Goal: Check status: Check status

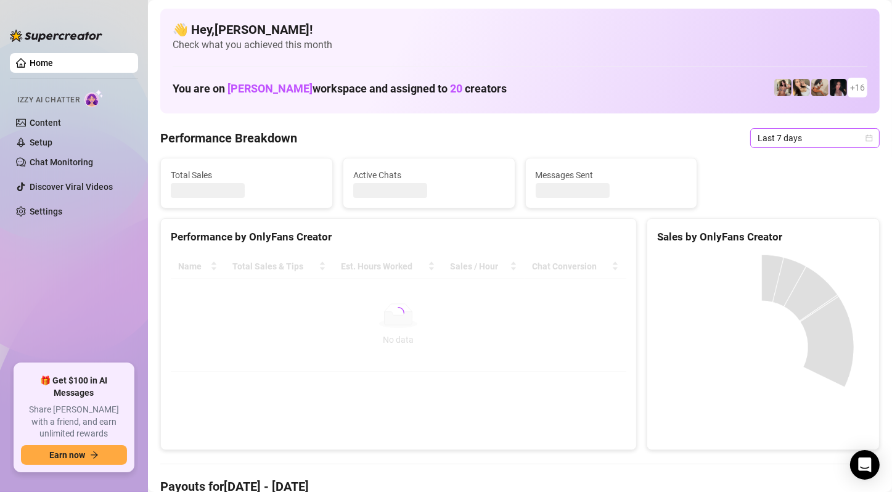
click at [816, 139] on span "Last 7 days" at bounding box center [815, 138] width 115 height 18
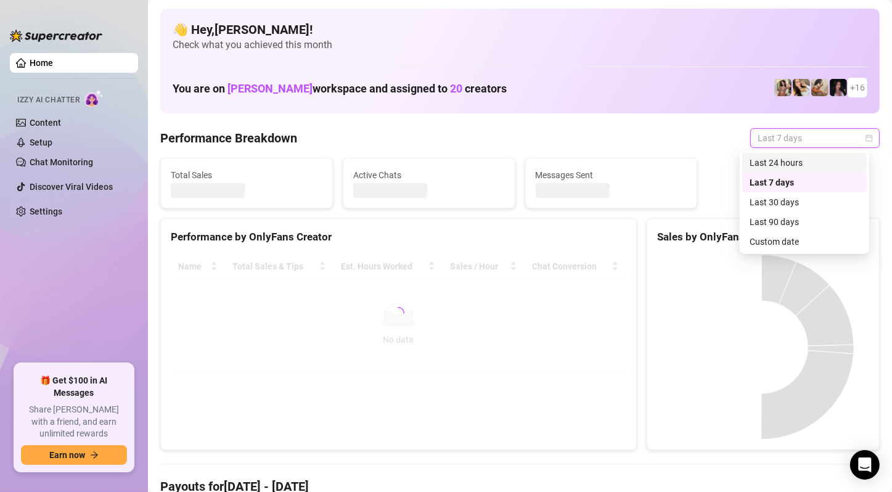
click at [797, 163] on div "Last 24 hours" at bounding box center [805, 163] width 110 height 14
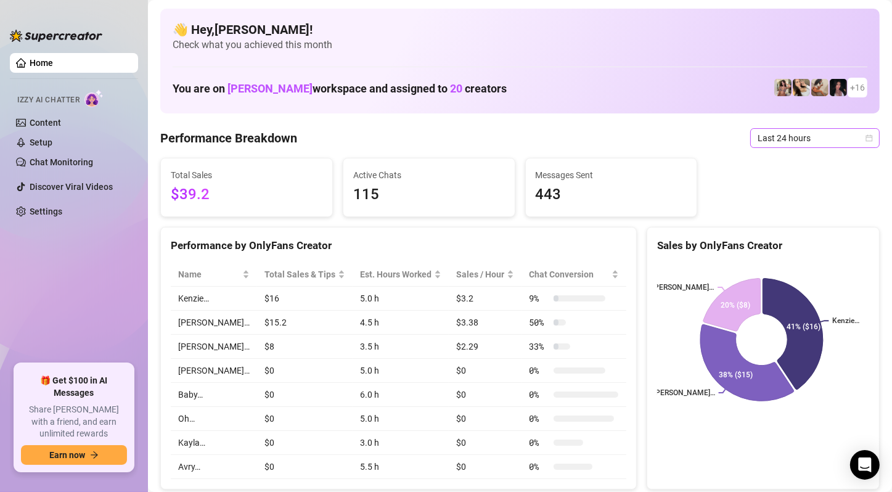
click at [836, 144] on span "Last 24 hours" at bounding box center [815, 138] width 115 height 18
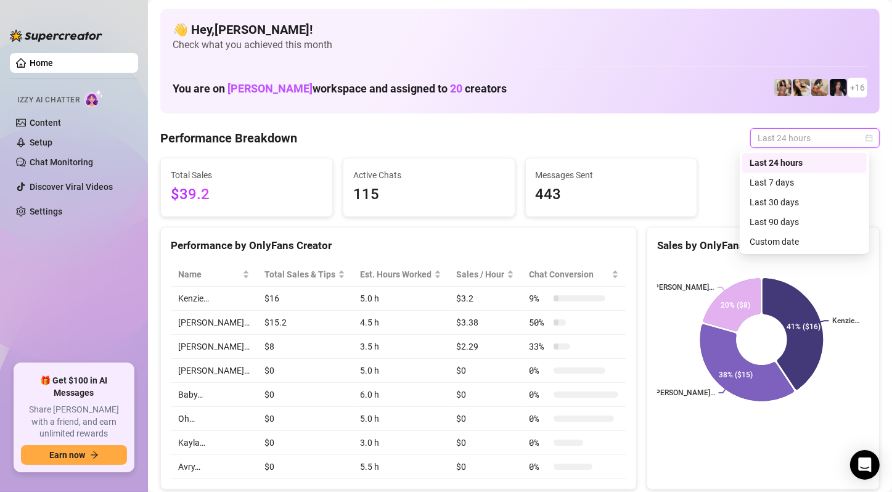
click at [795, 163] on div "Last 24 hours" at bounding box center [805, 163] width 110 height 14
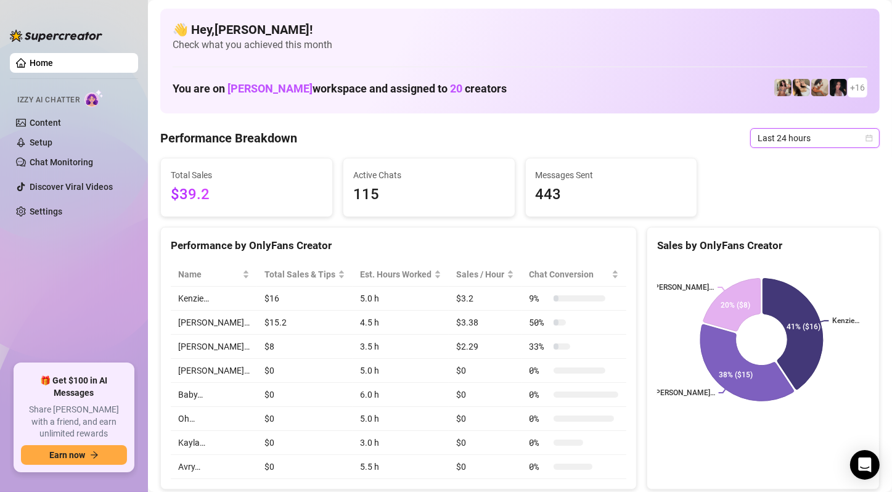
click at [791, 141] on span "Last 24 hours" at bounding box center [815, 138] width 115 height 18
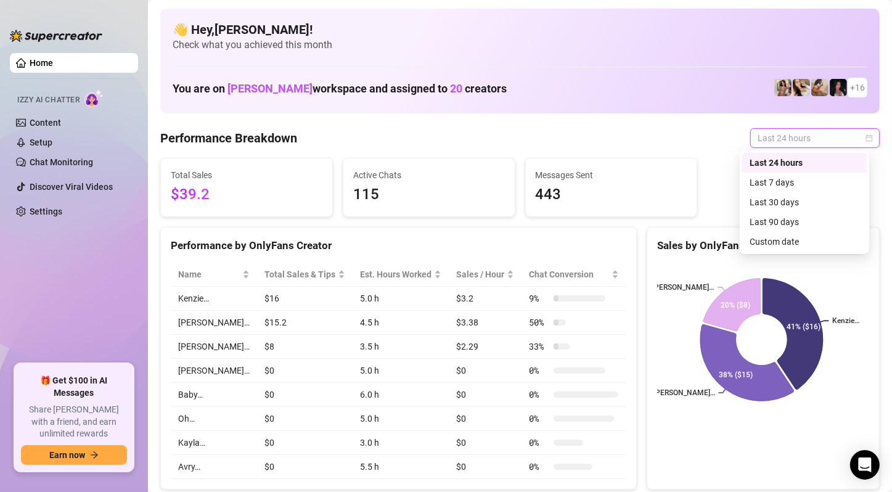
click at [791, 179] on div "Last 7 days" at bounding box center [805, 183] width 110 height 14
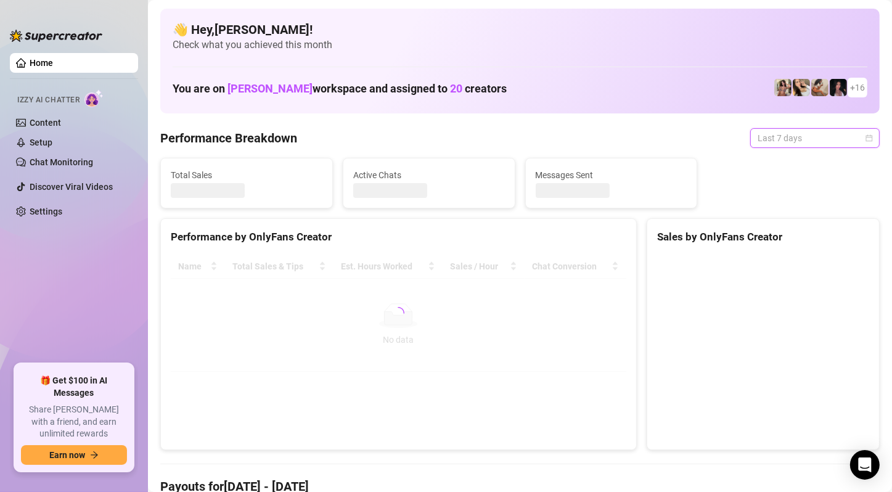
click at [796, 134] on span "Last 7 days" at bounding box center [815, 138] width 115 height 18
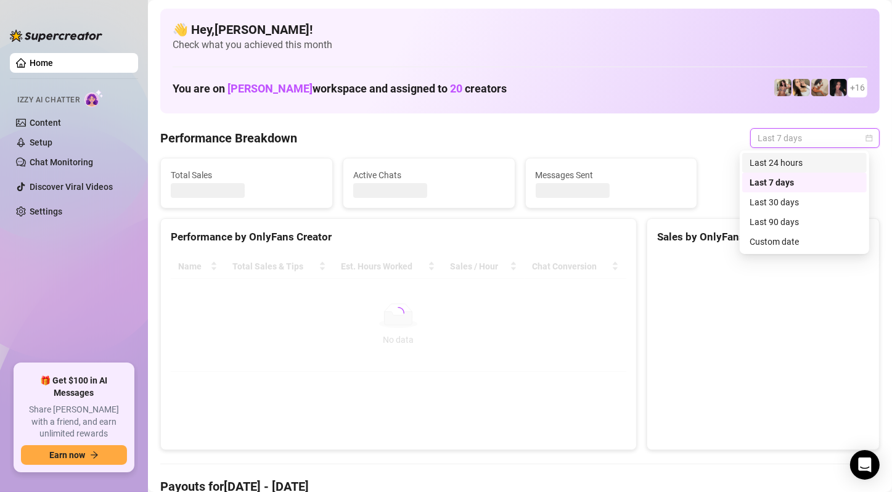
click at [796, 165] on div "Last 24 hours" at bounding box center [805, 163] width 110 height 14
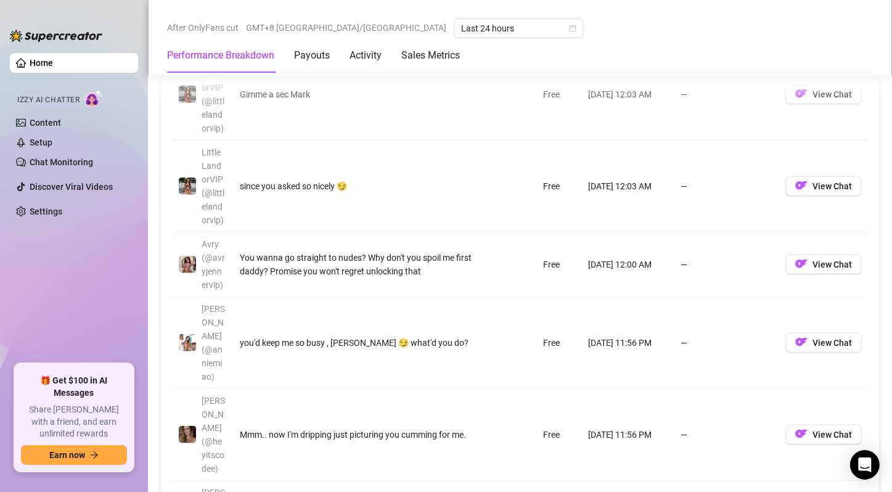
scroll to position [1418, 0]
